Goal: Information Seeking & Learning: Learn about a topic

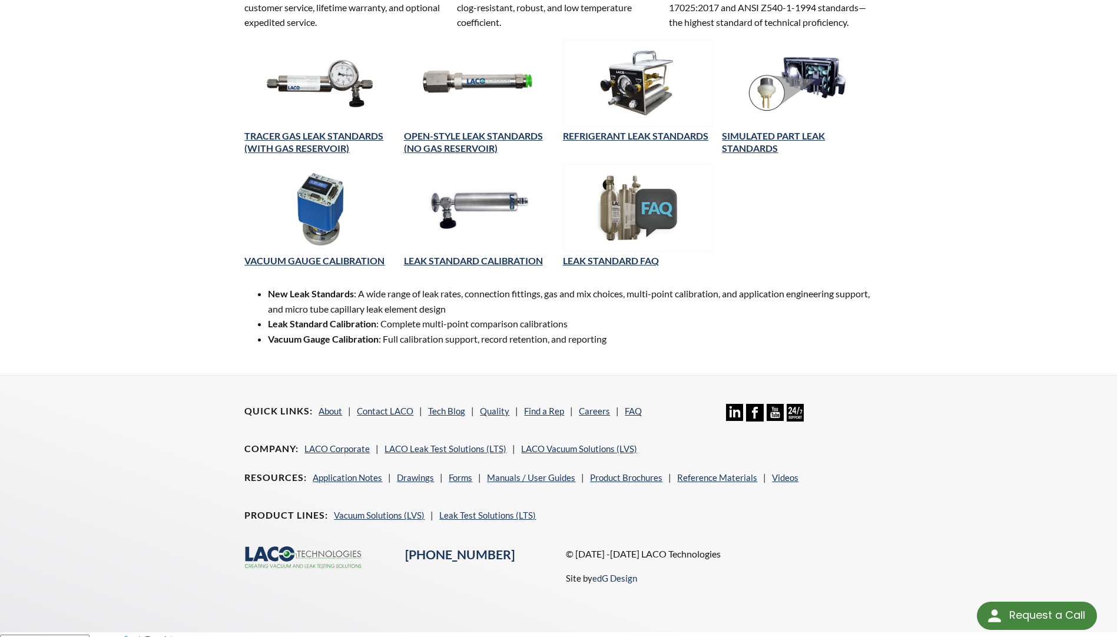
scroll to position [503, 0]
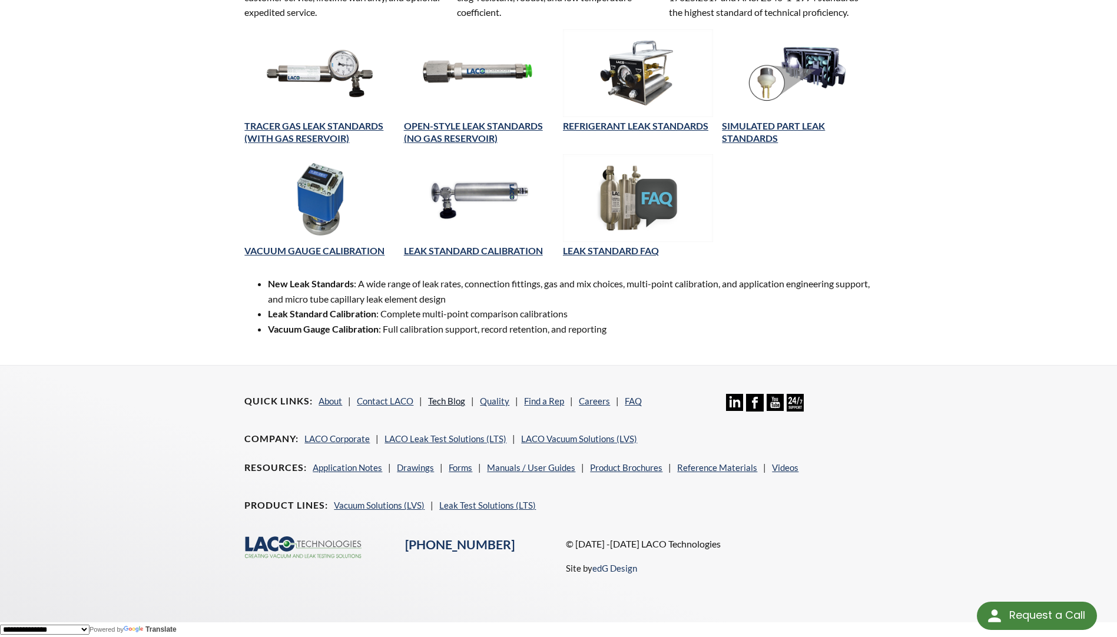
click at [442, 401] on link "Tech Blog" at bounding box center [446, 401] width 37 height 11
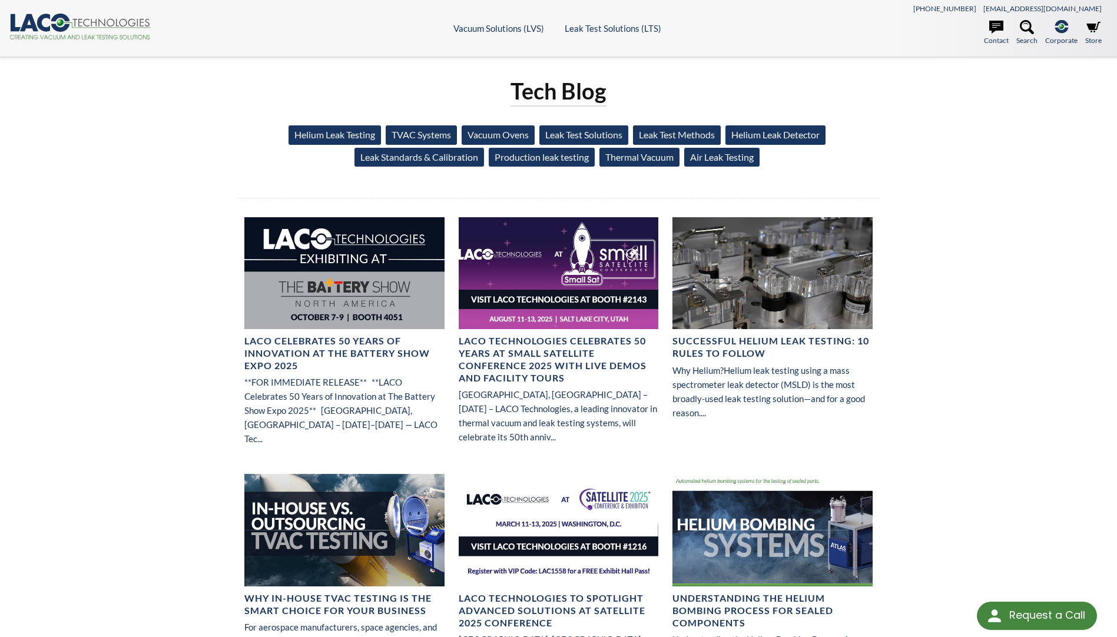
click at [411, 154] on link "Leak Standards & Calibration" at bounding box center [418, 157] width 129 height 19
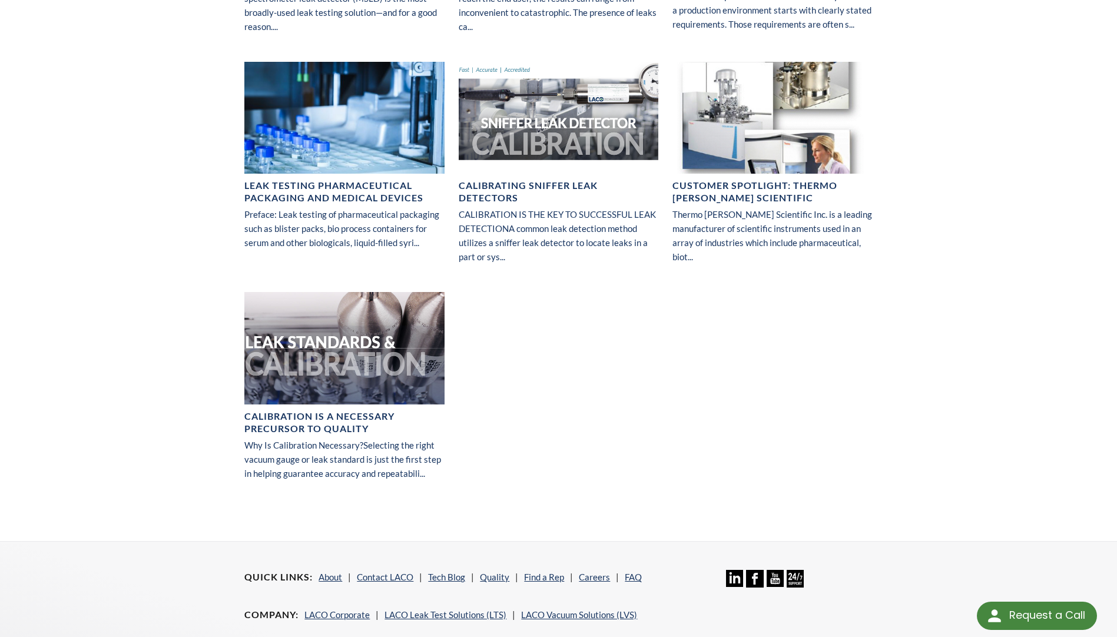
scroll to position [353, 0]
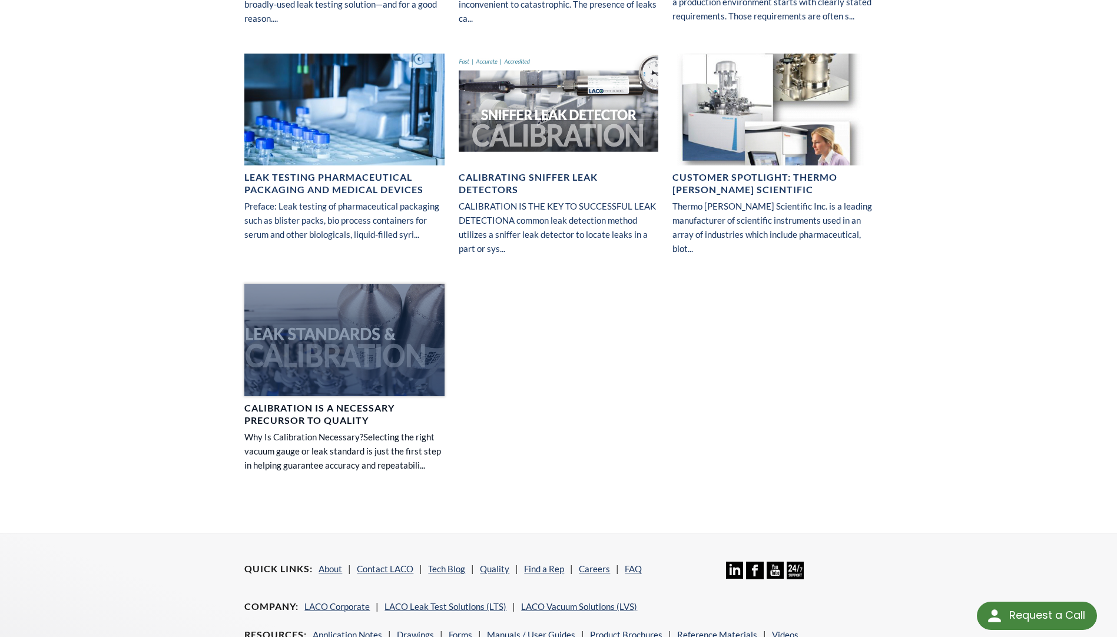
click at [343, 414] on h4 "Calibration is a Necessary Precursor to Quality" at bounding box center [344, 414] width 200 height 25
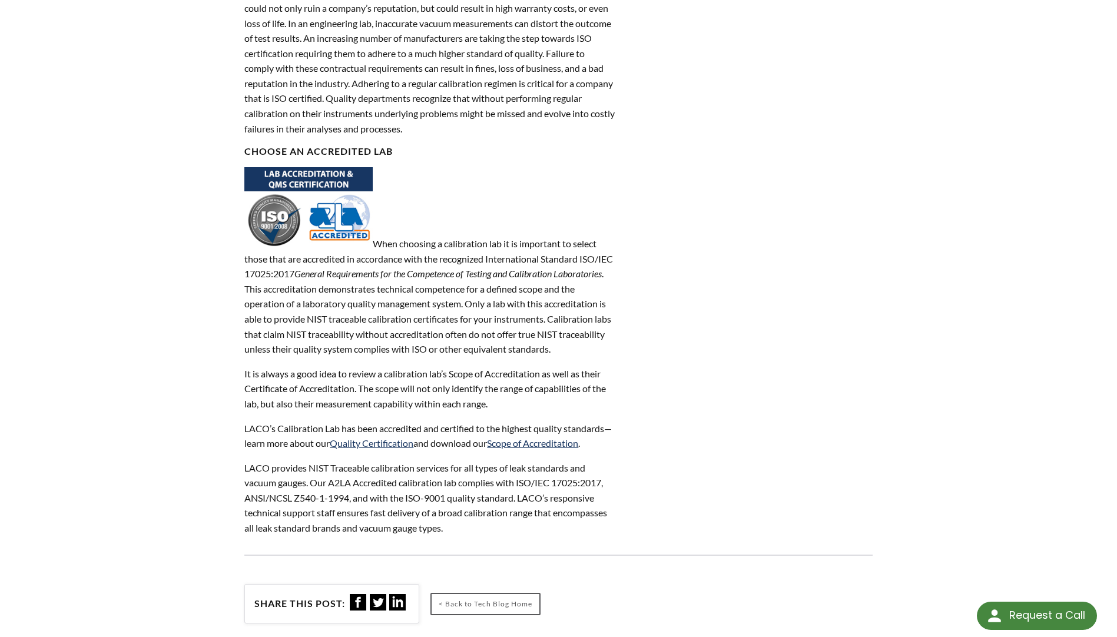
scroll to position [706, 0]
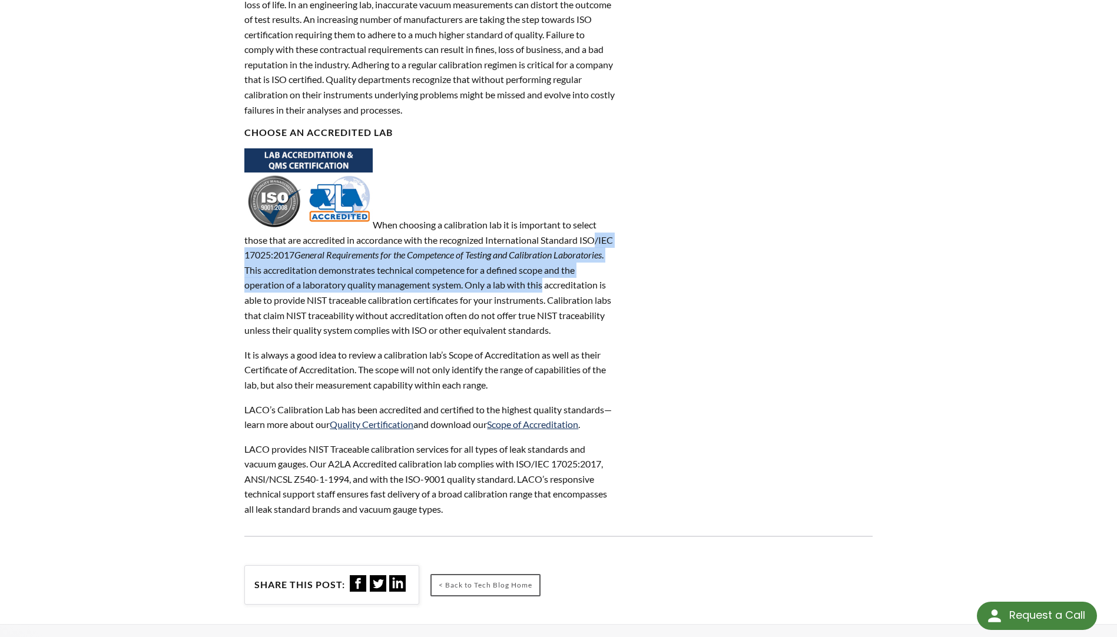
drag, startPoint x: 261, startPoint y: 254, endPoint x: 588, endPoint y: 286, distance: 328.9
click at [588, 286] on p "When choosing a calibration lab it is important to select those that are accred…" at bounding box center [429, 243] width 371 height 190
drag, startPoint x: 588, startPoint y: 286, endPoint x: 390, endPoint y: 287, distance: 197.8
click at [391, 287] on p "When choosing a calibration lab it is important to select those that are accred…" at bounding box center [429, 243] width 371 height 190
click at [301, 272] on p "When choosing a calibration lab it is important to select those that are accred…" at bounding box center [429, 243] width 371 height 190
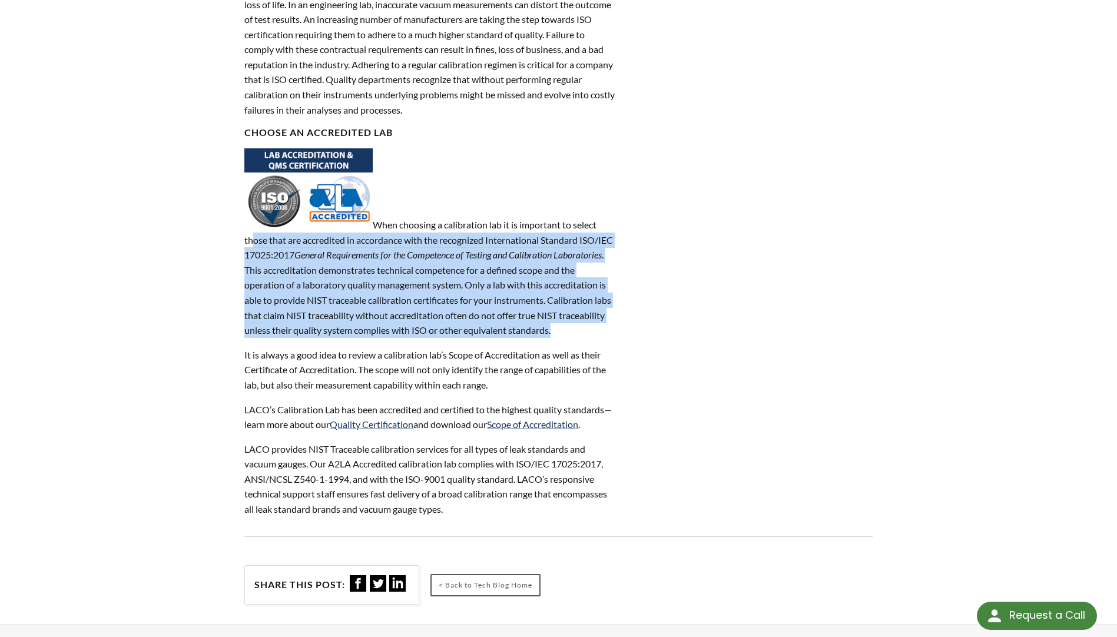
drag, startPoint x: 275, startPoint y: 243, endPoint x: 603, endPoint y: 354, distance: 346.6
click at [603, 354] on div "Why Is Calibration Necessary? Selecting the right vacuum gauge or leak standard…" at bounding box center [429, 154] width 371 height 723
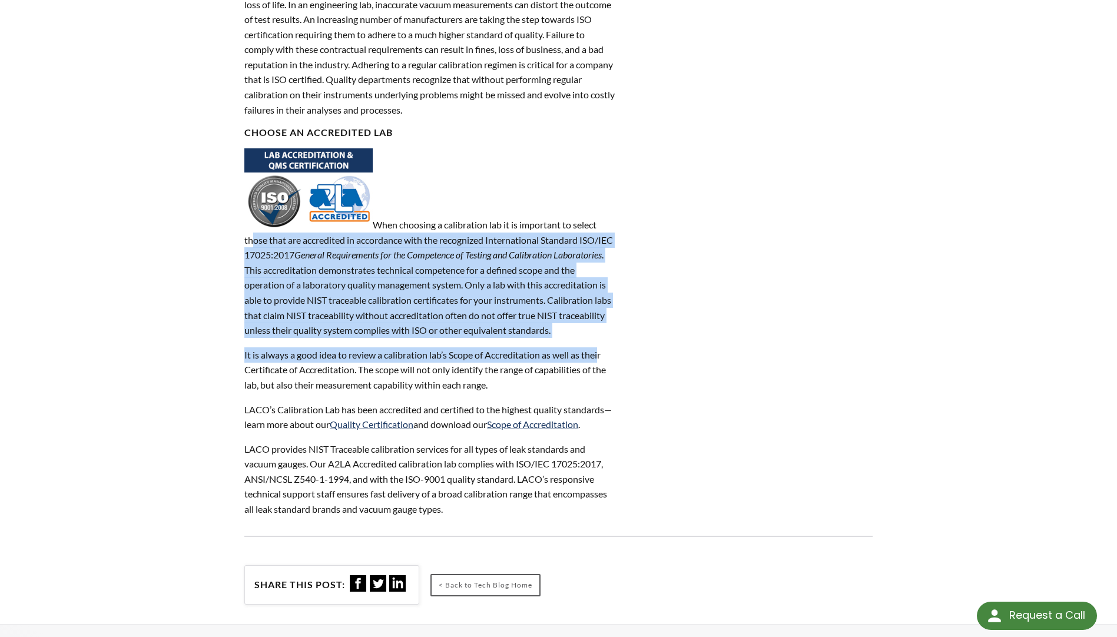
drag, startPoint x: 603, startPoint y: 354, endPoint x: 554, endPoint y: 366, distance: 50.4
click at [554, 366] on p "It is always a good idea to review a calibration lab’s Scope of Accreditation a…" at bounding box center [429, 369] width 371 height 45
click at [476, 335] on p "When choosing a calibration lab it is important to select those that are accred…" at bounding box center [429, 243] width 371 height 190
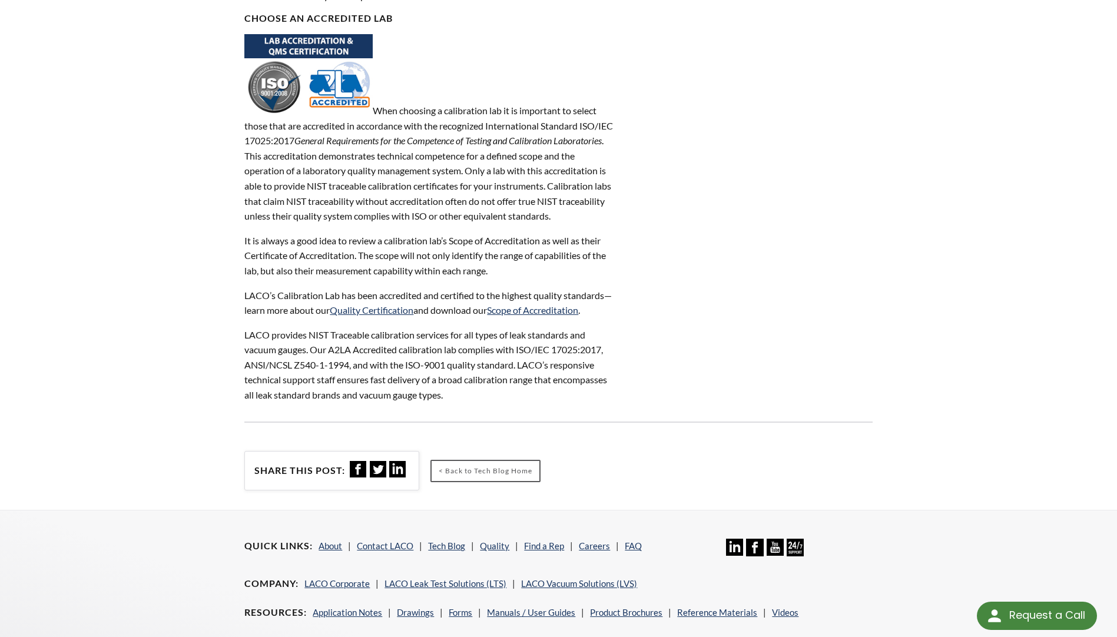
scroll to position [824, 0]
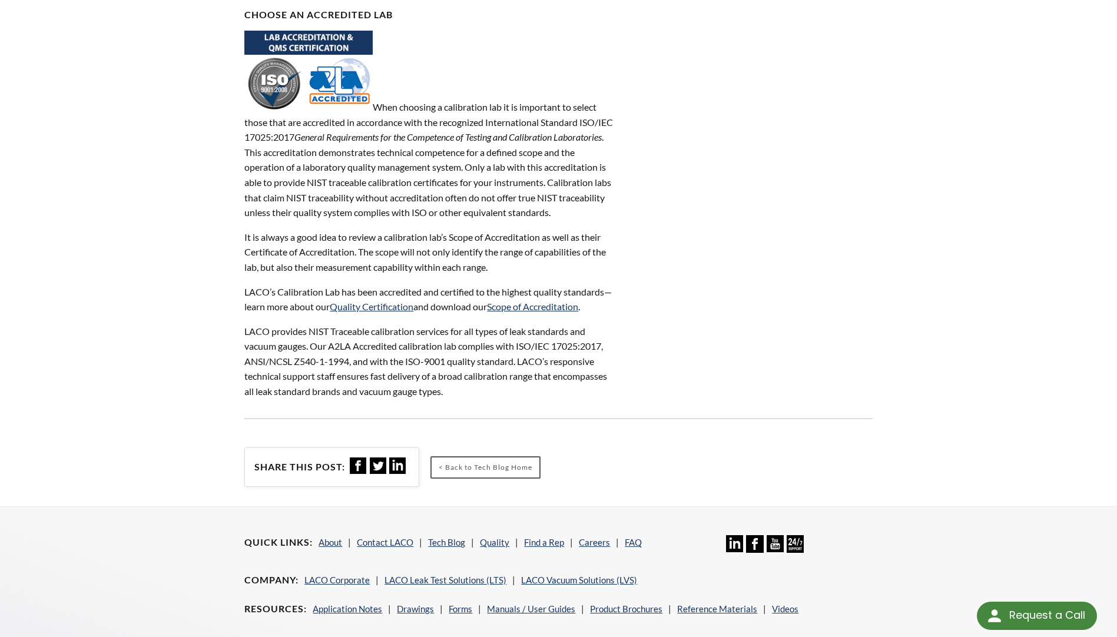
click at [421, 260] on p "It is always a good idea to review a calibration lab’s Scope of Accreditation a…" at bounding box center [429, 252] width 371 height 45
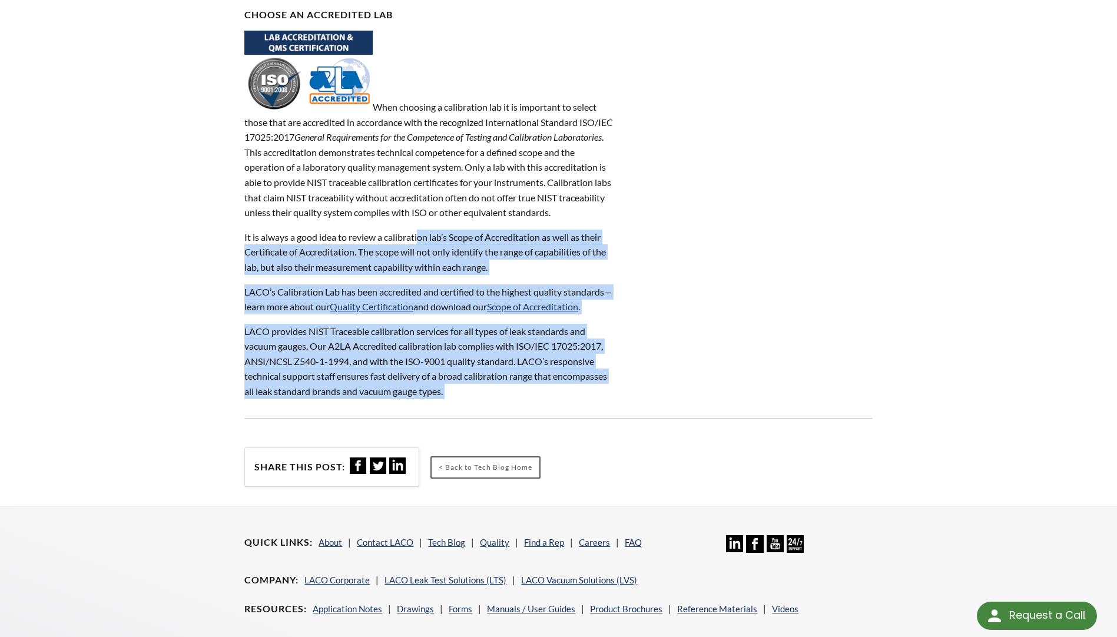
drag, startPoint x: 421, startPoint y: 253, endPoint x: 625, endPoint y: 275, distance: 204.2
drag, startPoint x: 625, startPoint y: 275, endPoint x: 441, endPoint y: 269, distance: 183.7
click at [546, 267] on p "It is always a good idea to review a calibration lab’s Scope of Accreditation a…" at bounding box center [429, 252] width 371 height 45
drag, startPoint x: 361, startPoint y: 269, endPoint x: 635, endPoint y: 272, distance: 274.3
